Goal: Register for event/course

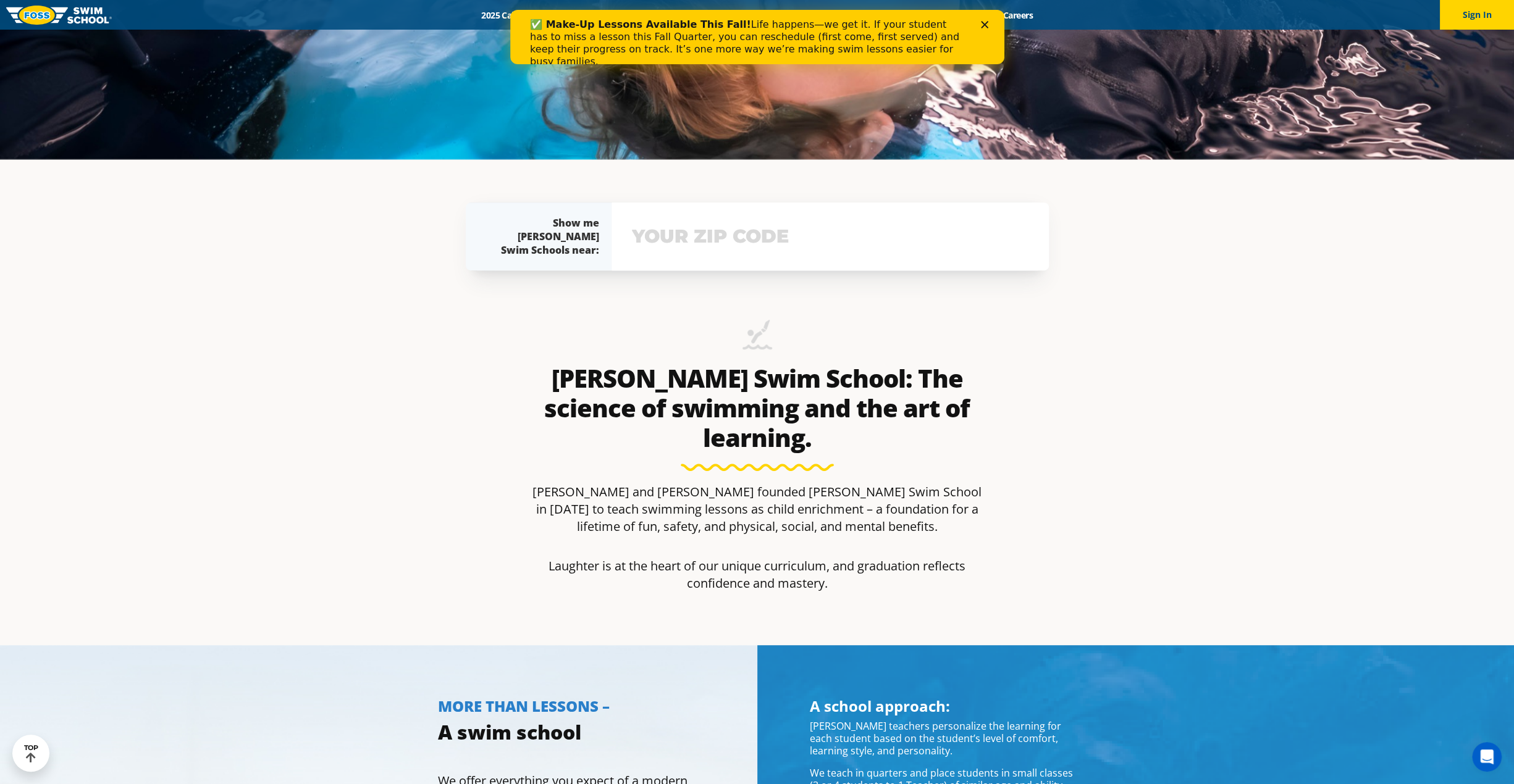
drag, startPoint x: 719, startPoint y: 257, endPoint x: 715, endPoint y: 252, distance: 6.4
click at [719, 257] on div "View school & class schedule" at bounding box center [830, 237] width 437 height 68
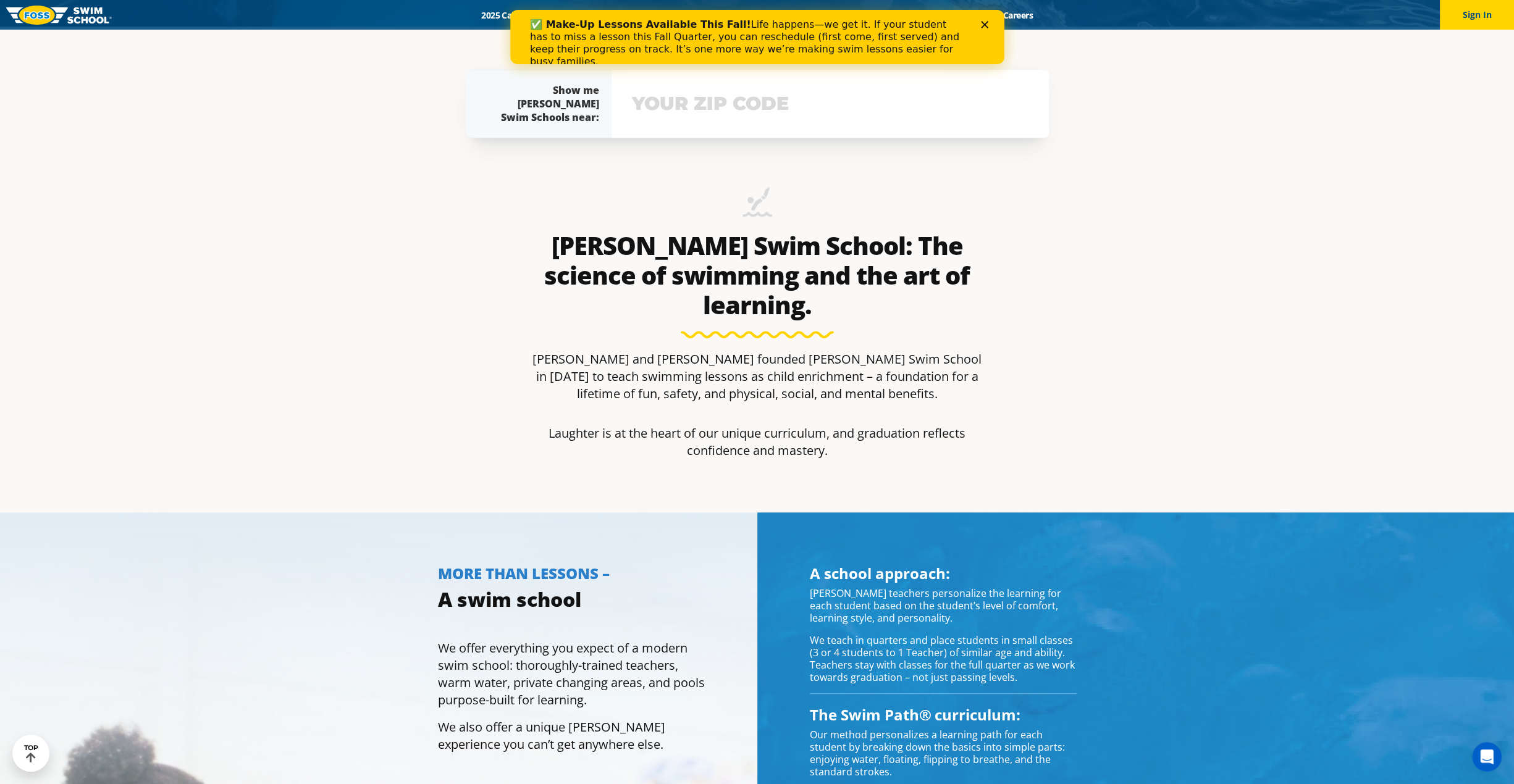
scroll to position [766, 0]
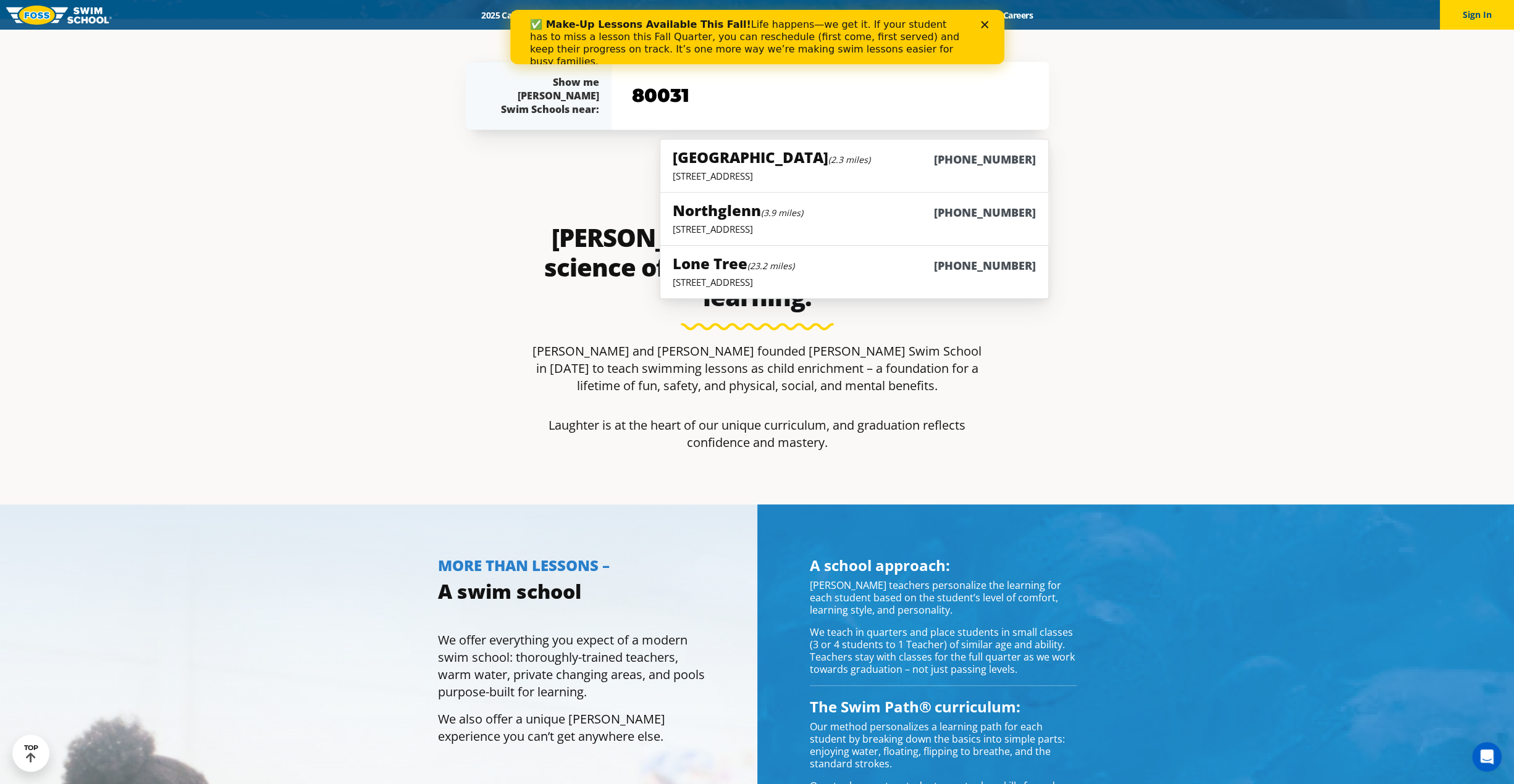
type input "80031"
click at [691, 160] on h5 "Westminster (2.3 miles)" at bounding box center [772, 157] width 198 height 21
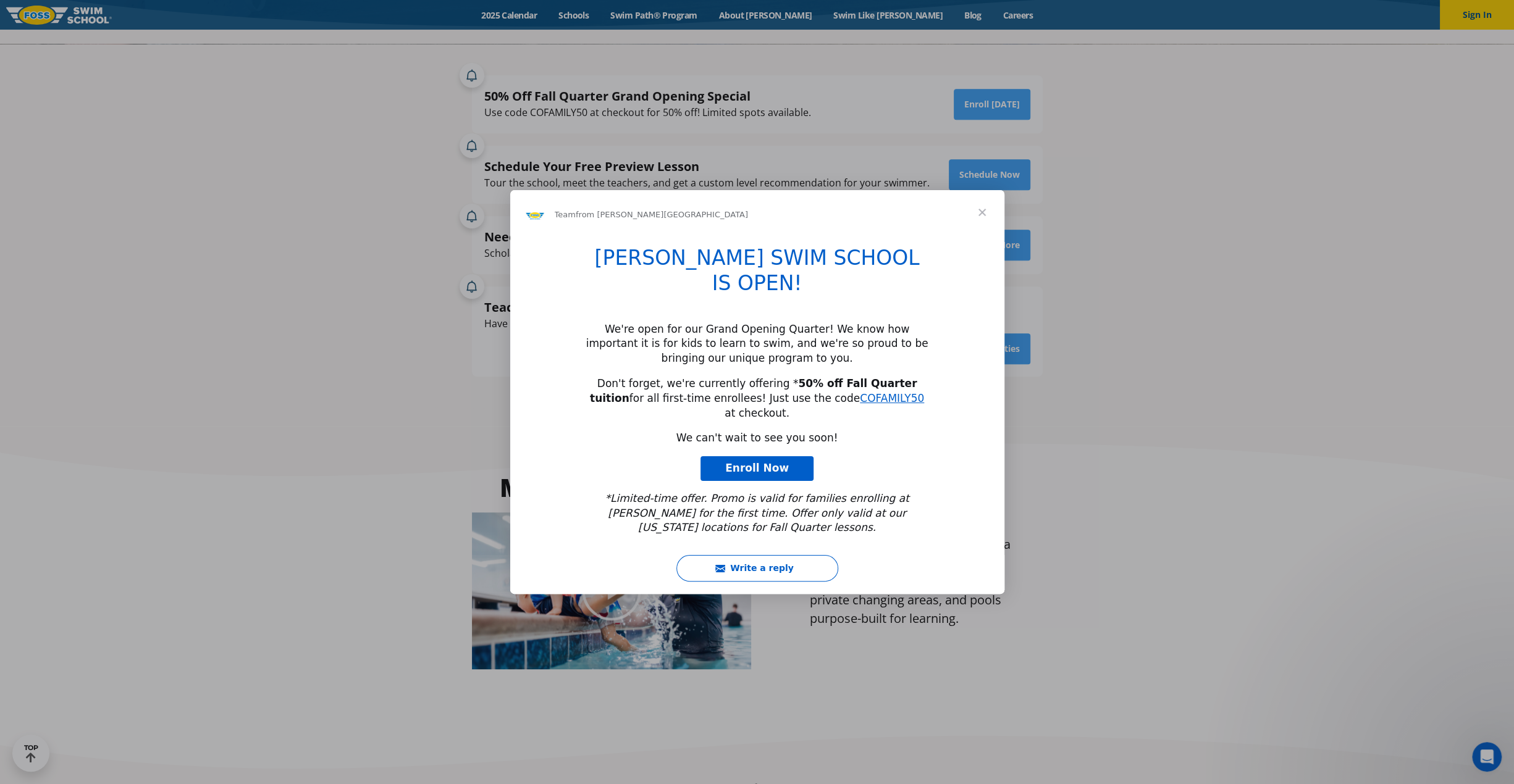
scroll to position [556, 0]
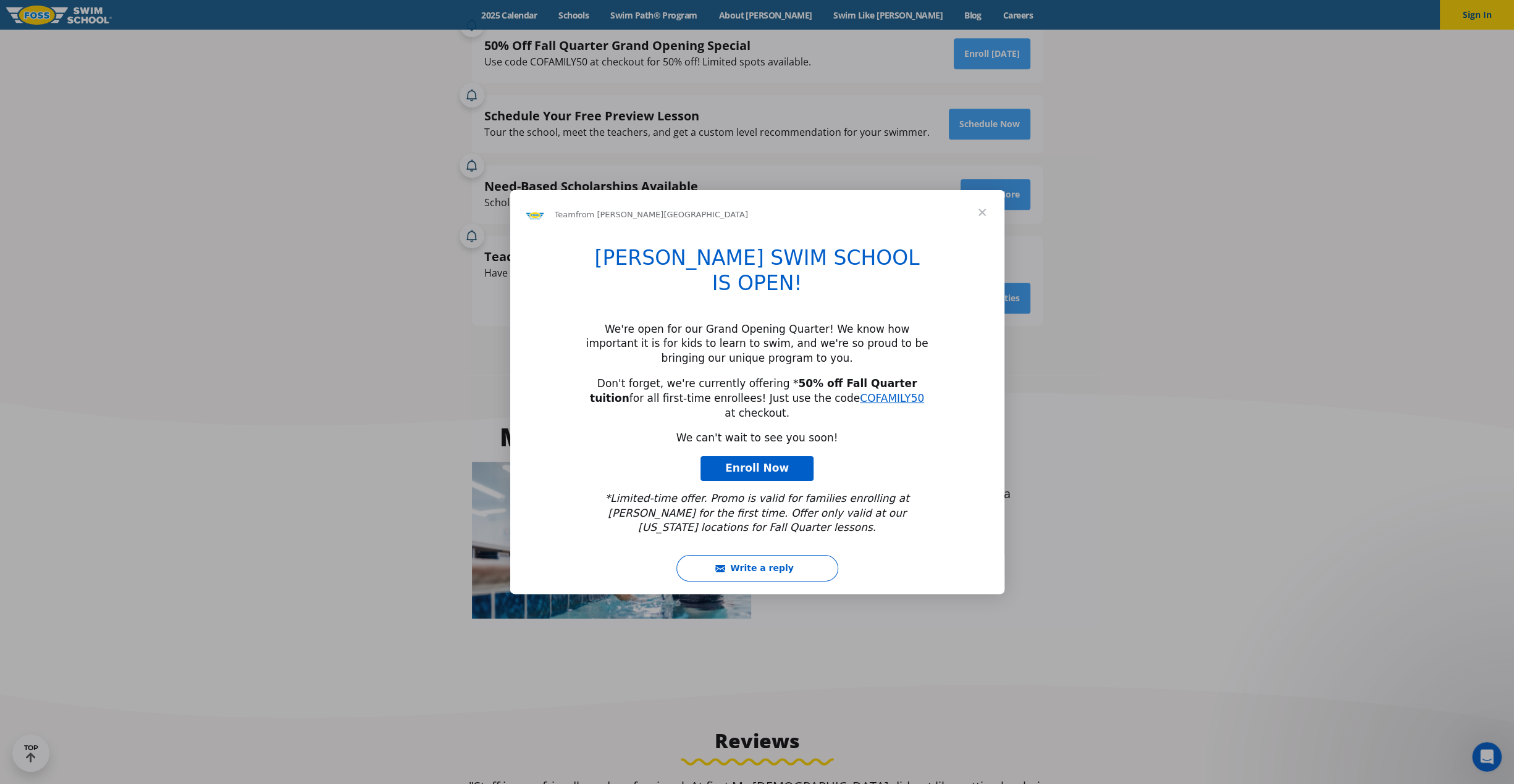
click at [975, 234] on span "Close" at bounding box center [982, 212] width 45 height 45
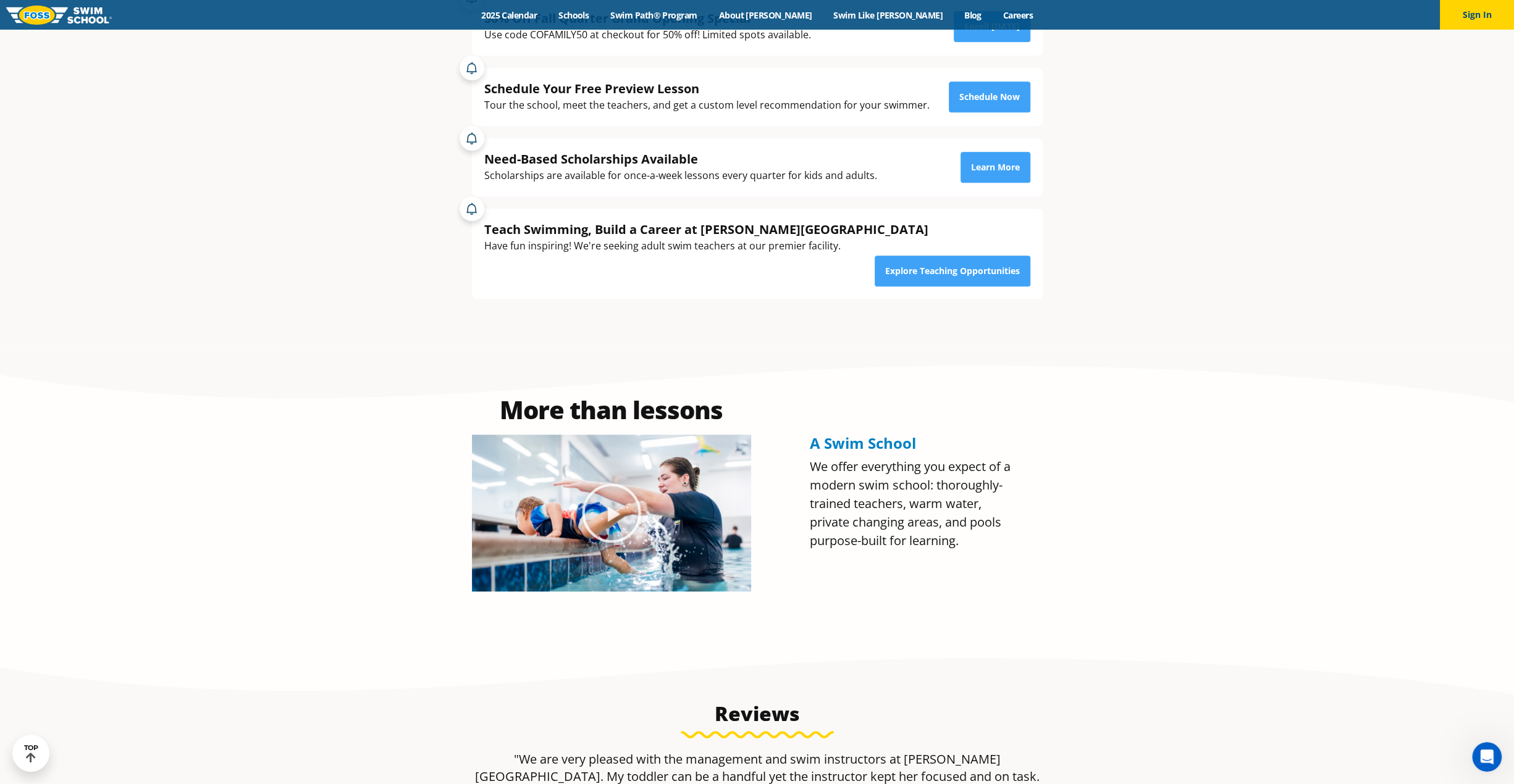
scroll to position [432, 0]
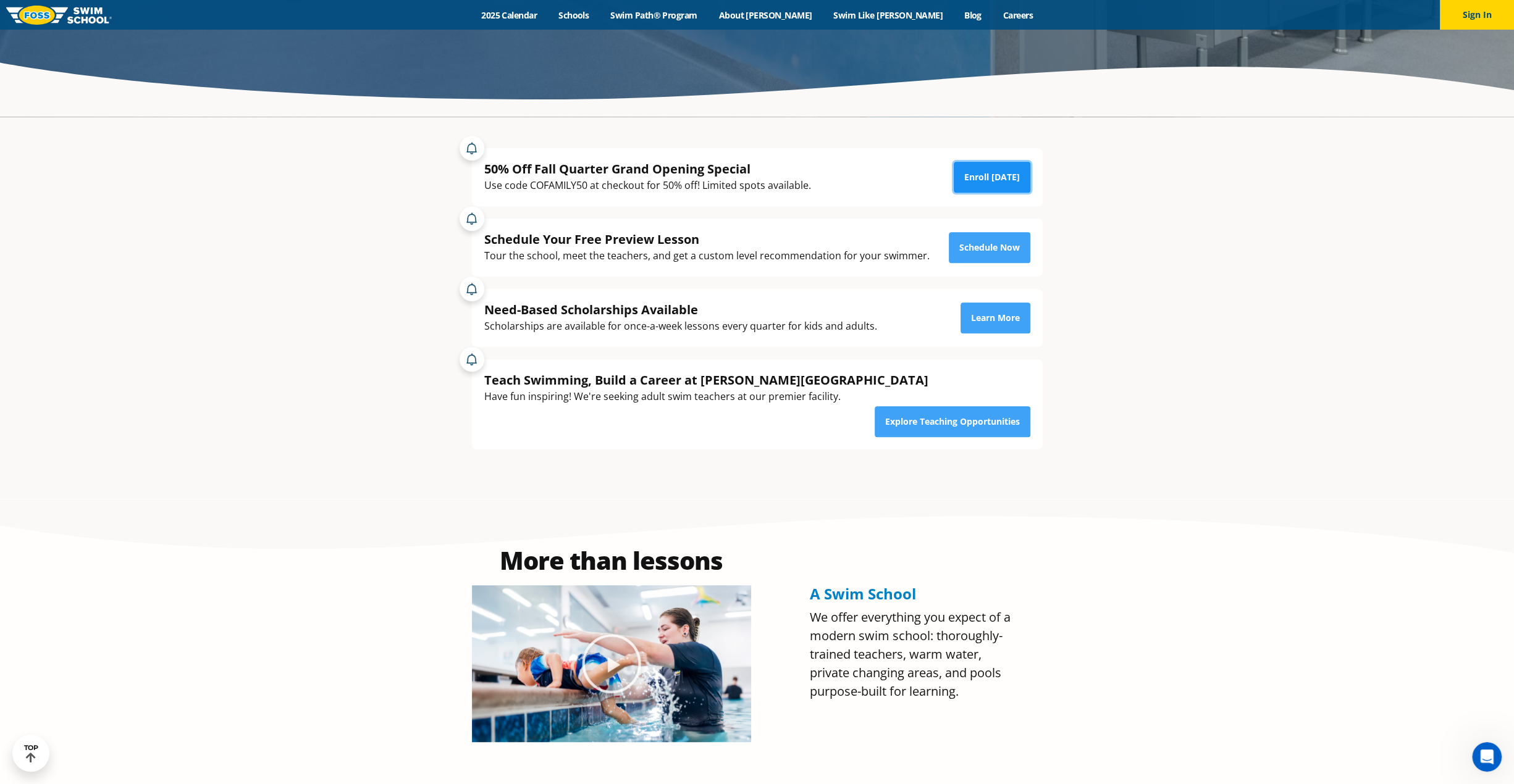
click at [995, 172] on link "Enroll [DATE]" at bounding box center [991, 177] width 76 height 30
